Goal: Find specific page/section: Find specific page/section

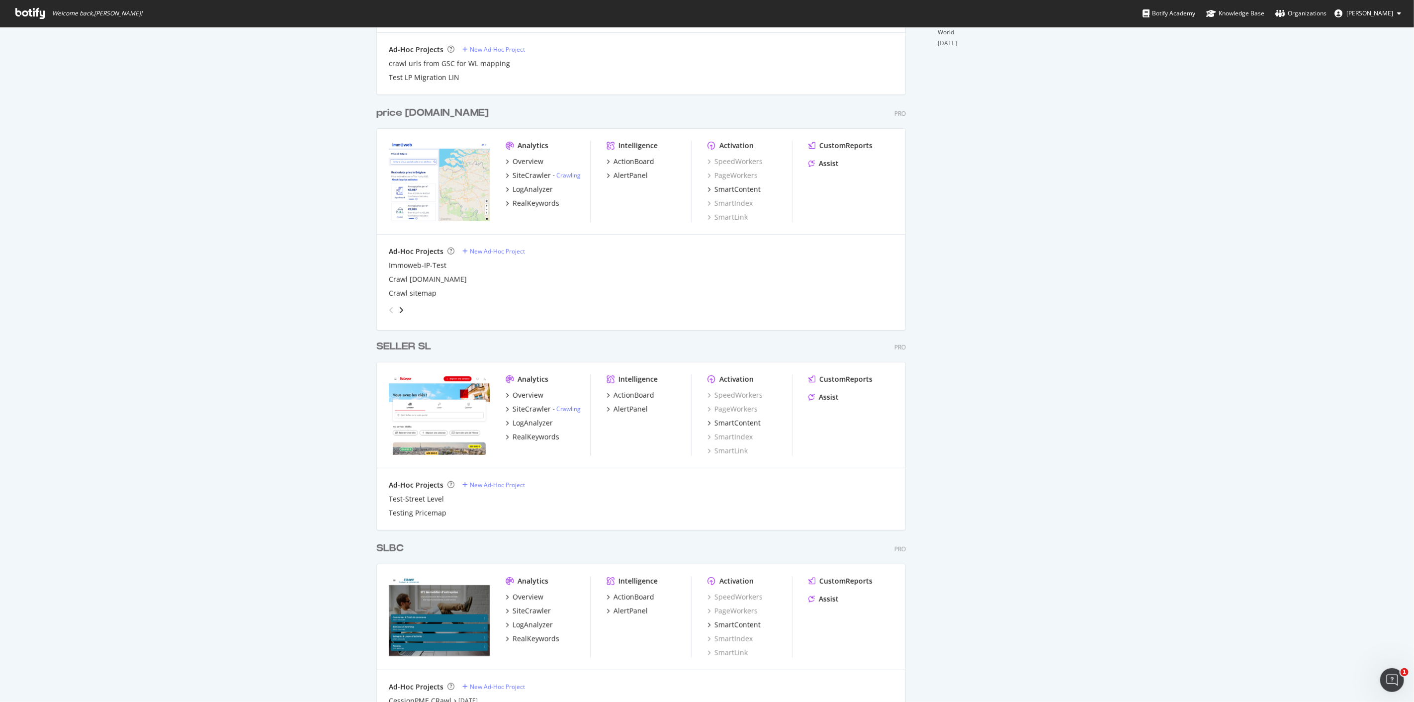
scroll to position [608, 0]
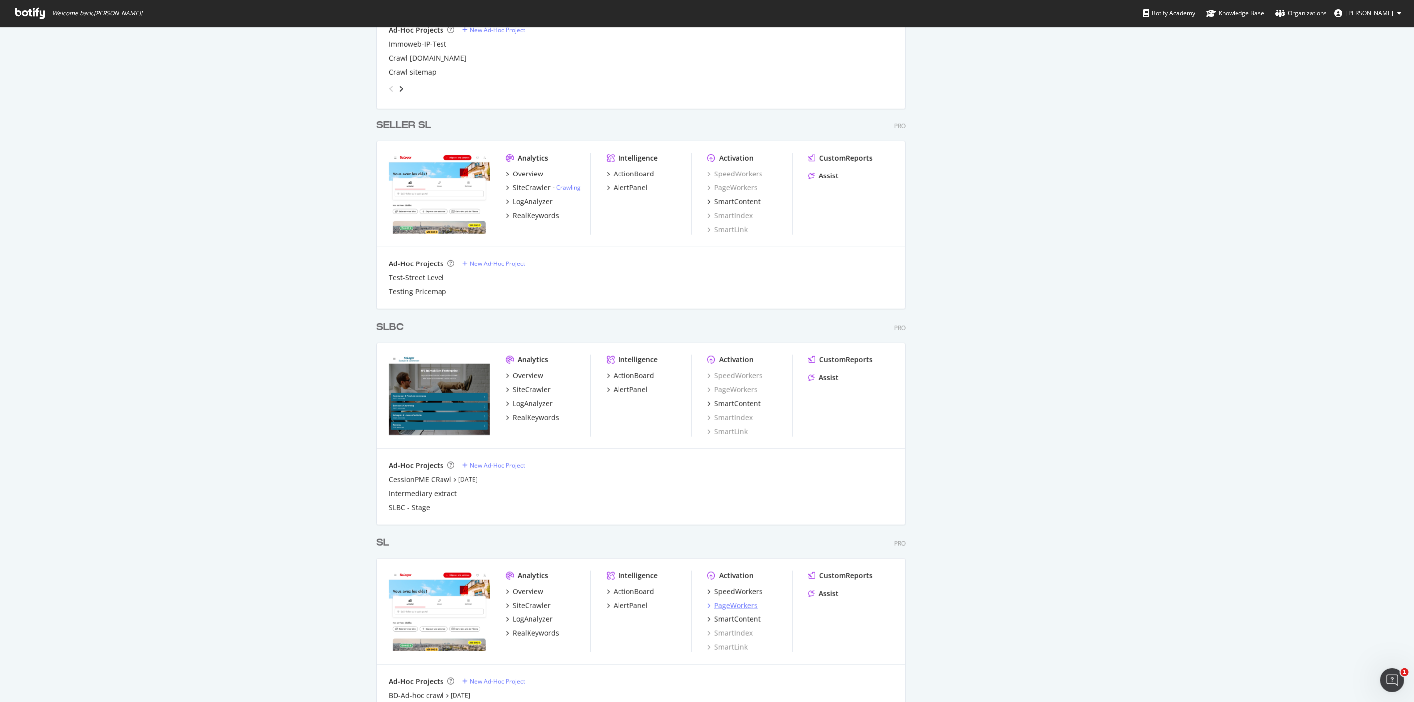
click at [737, 608] on div "PageWorkers" at bounding box center [736, 606] width 43 height 10
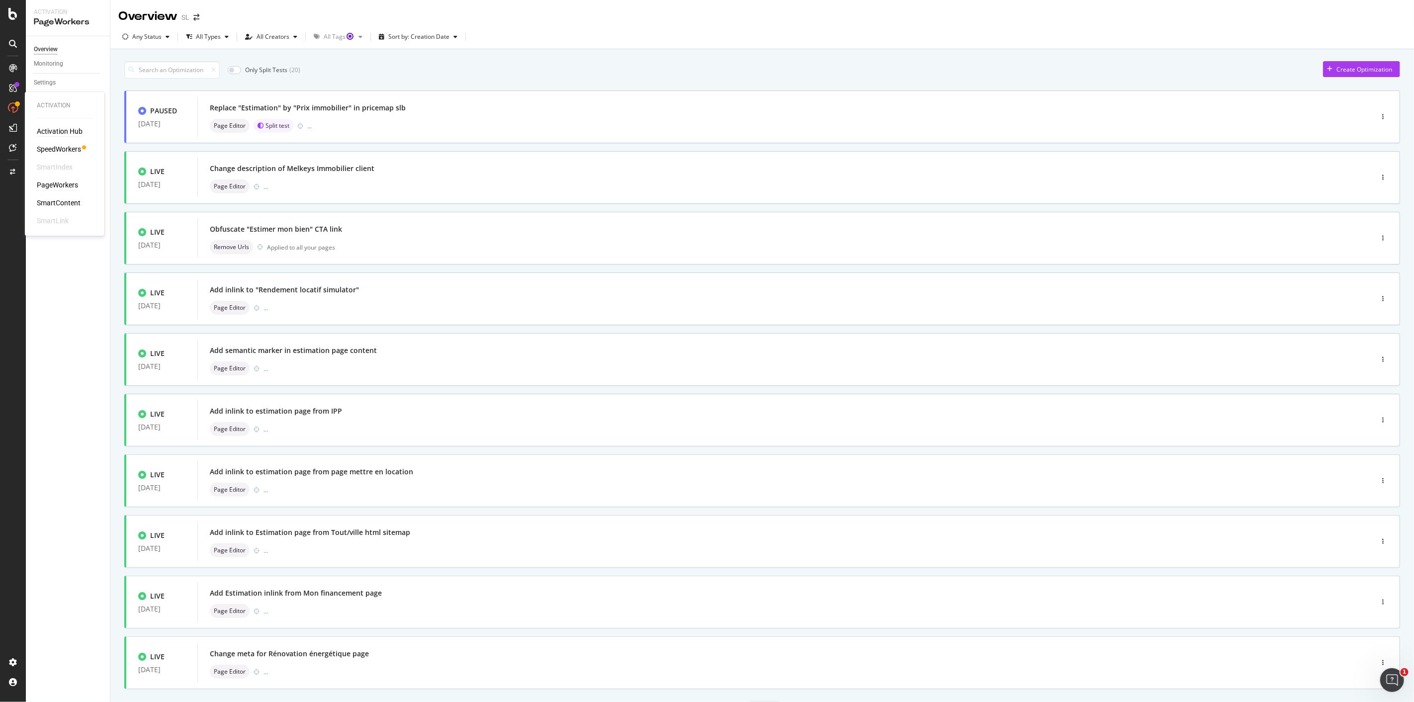
click at [53, 131] on div "Activation Hub" at bounding box center [60, 132] width 46 height 10
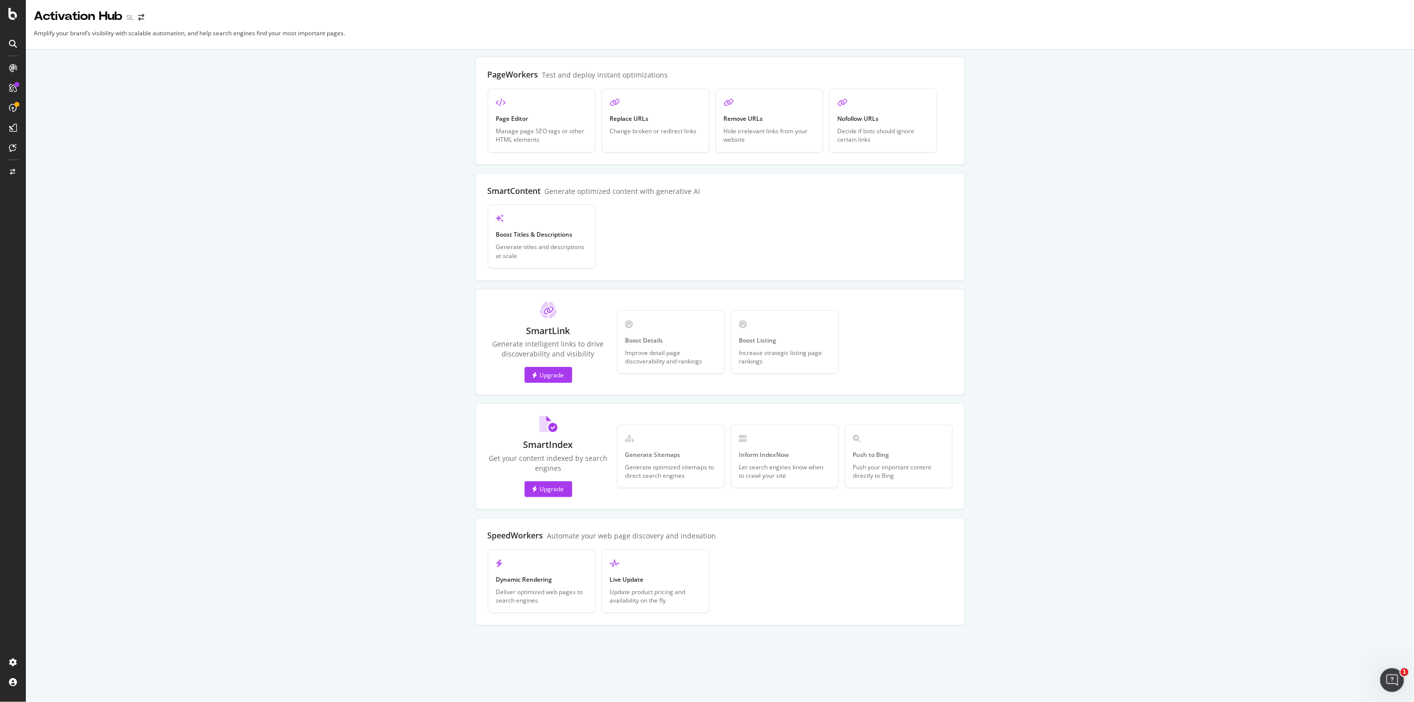
click at [894, 449] on div "Push to Bing Push your important content directly to Bing" at bounding box center [899, 457] width 108 height 64
click at [870, 456] on div "Push to Bing" at bounding box center [898, 455] width 91 height 8
click at [901, 468] on div "Push your important content directly to Bing" at bounding box center [898, 471] width 91 height 17
click at [546, 487] on div "Upgrade" at bounding box center [549, 489] width 32 height 8
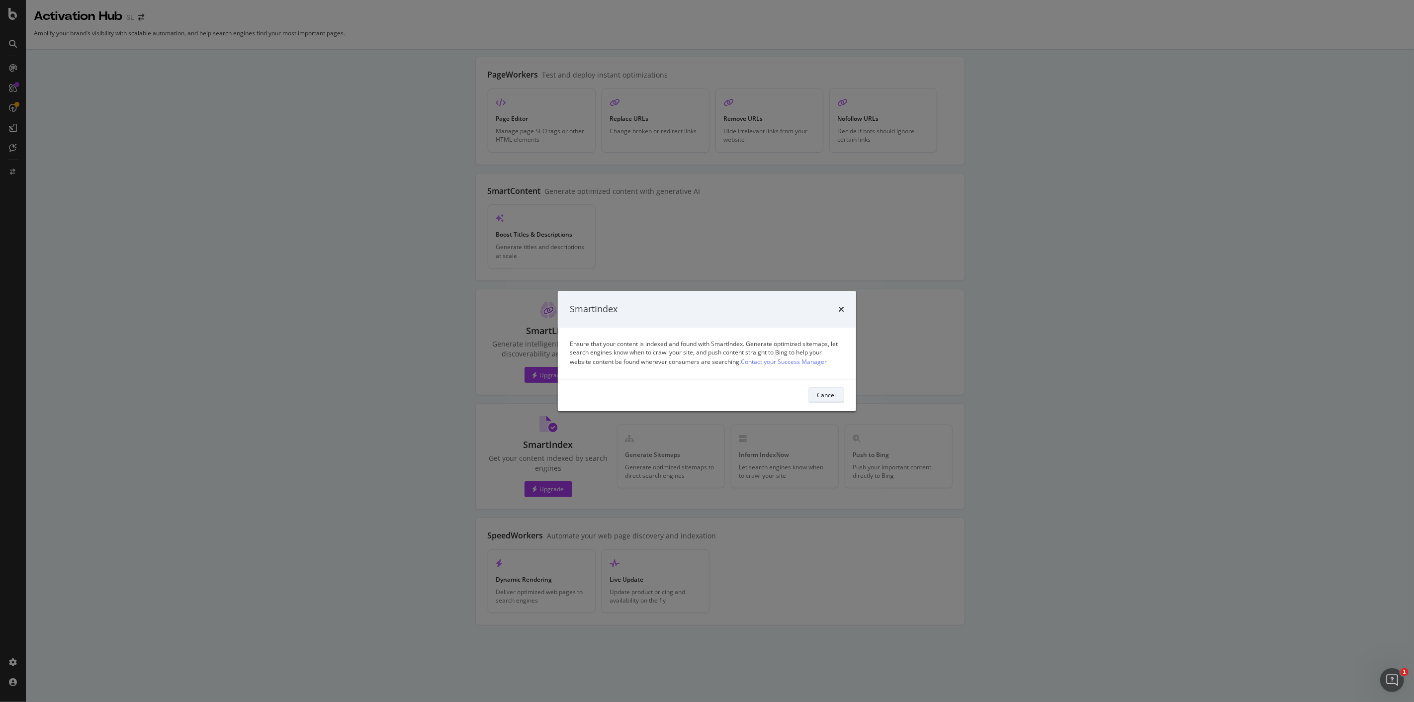
click at [831, 393] on div "Cancel" at bounding box center [826, 395] width 19 height 8
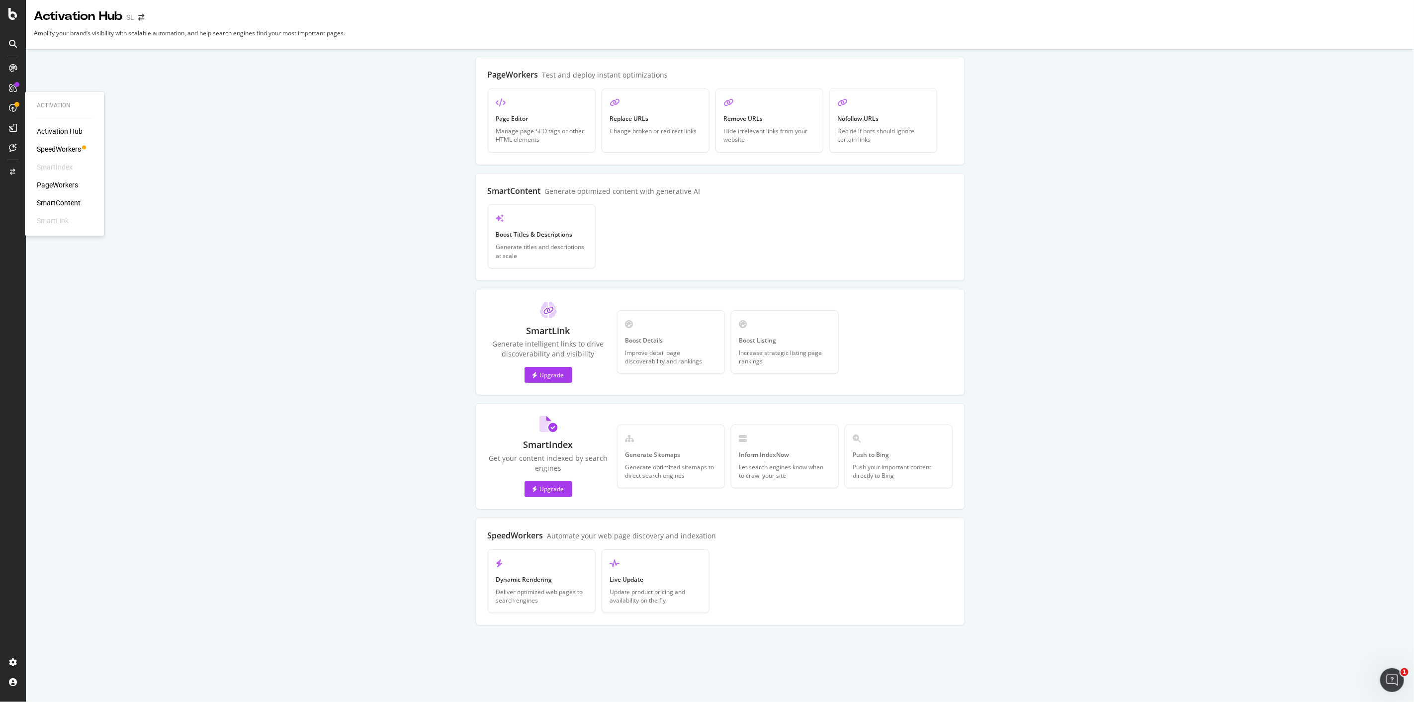
click at [62, 130] on div "Activation Hub" at bounding box center [60, 132] width 46 height 10
click at [861, 456] on div "Push to Bing" at bounding box center [898, 455] width 91 height 8
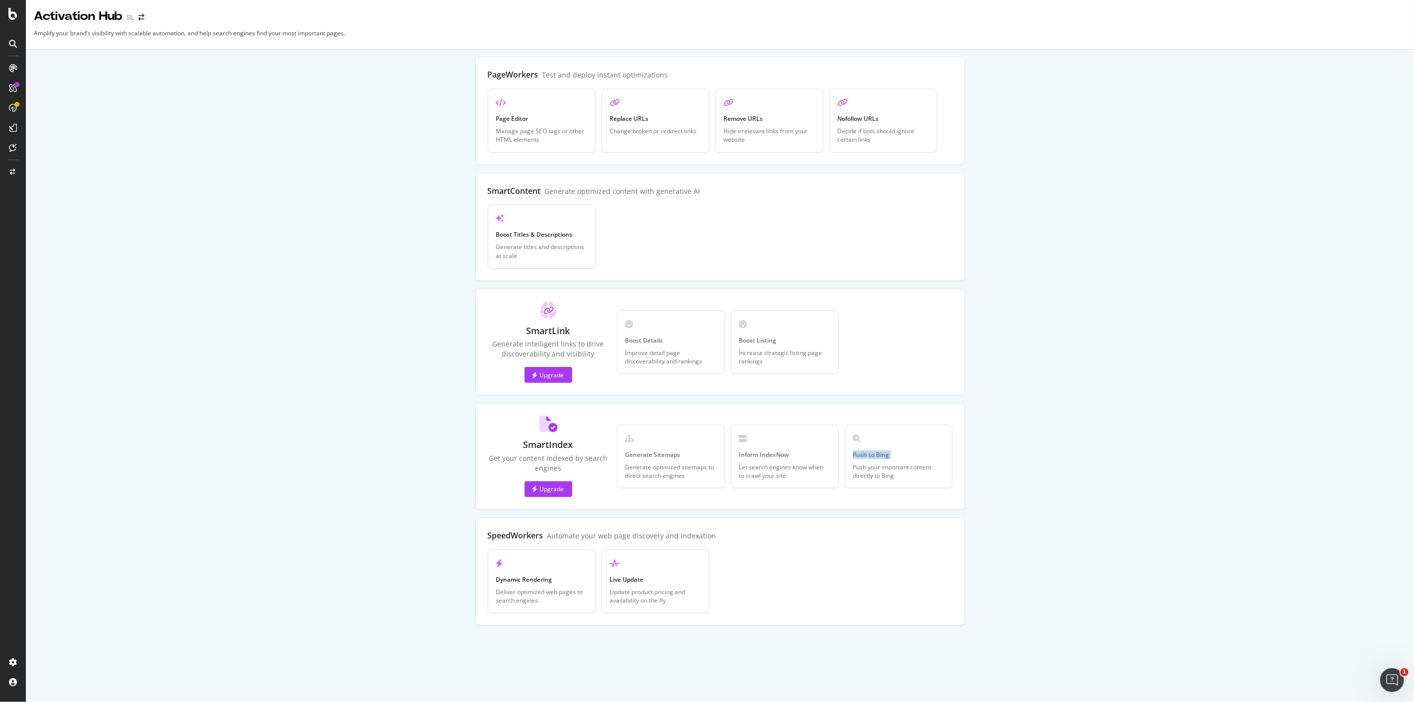
click at [861, 456] on div "Push to Bing" at bounding box center [898, 455] width 91 height 8
click at [766, 469] on div "Let search engines know when to crawl your site" at bounding box center [784, 471] width 91 height 17
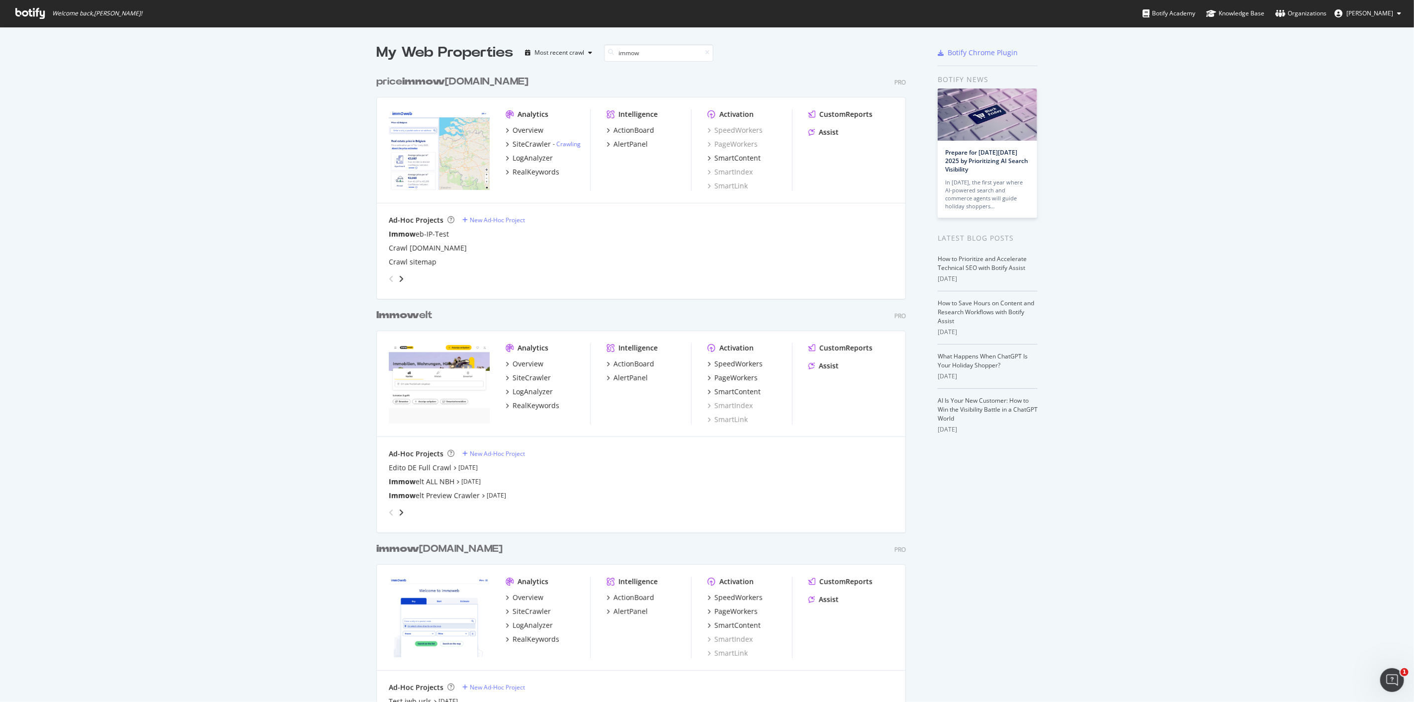
scroll to position [693, 529]
type input "immow"
click at [736, 363] on div "SpeedWorkers" at bounding box center [739, 364] width 48 height 10
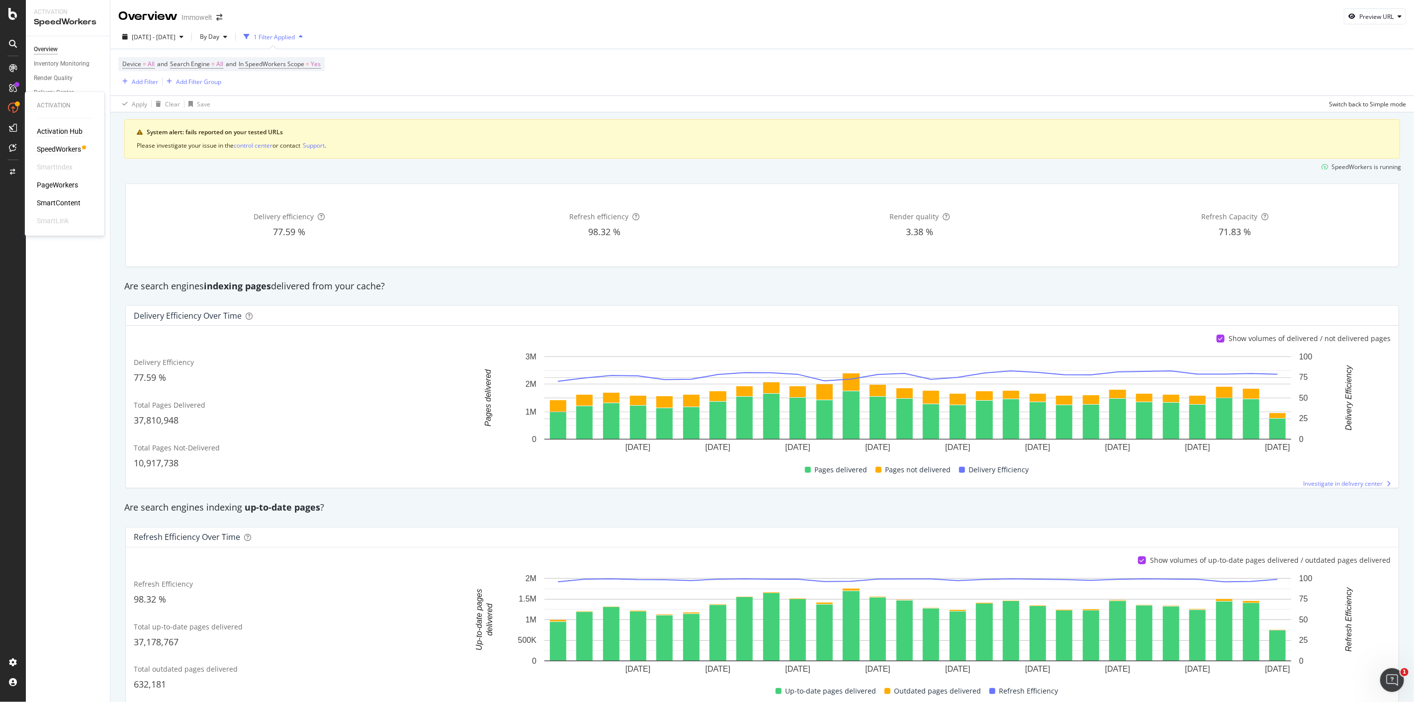
click at [63, 130] on div "Activation Hub" at bounding box center [60, 132] width 46 height 10
